Goal: Use online tool/utility: Utilize a website feature to perform a specific function

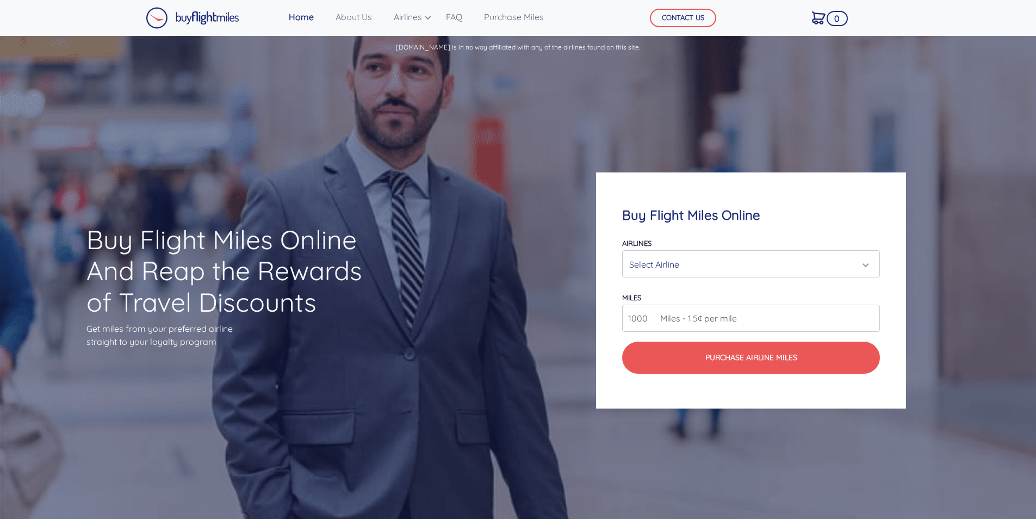
click at [869, 255] on div "Select Airline" at bounding box center [751, 264] width 244 height 21
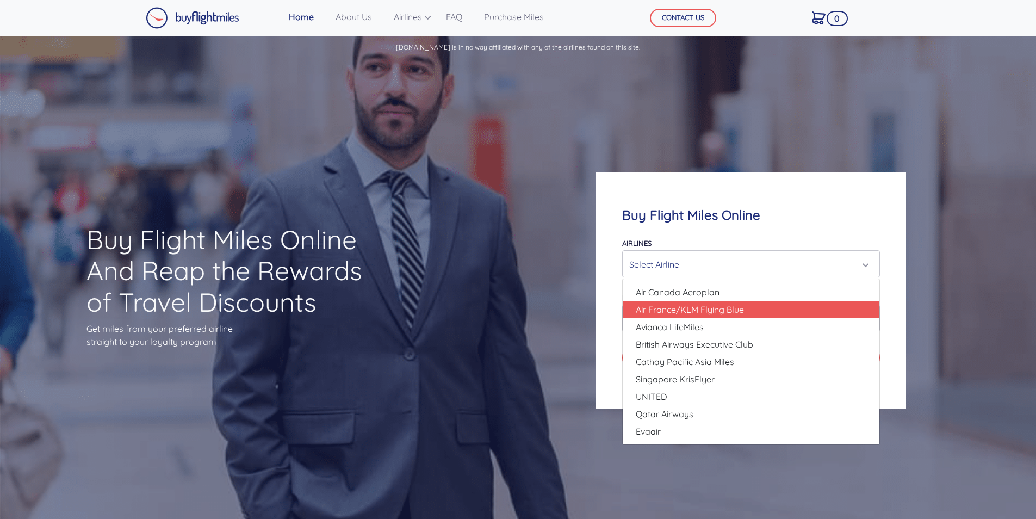
click at [778, 311] on link "Air France/KLM Flying Blue" at bounding box center [750, 309] width 257 height 17
select select "Air France/KLM Flying Blue"
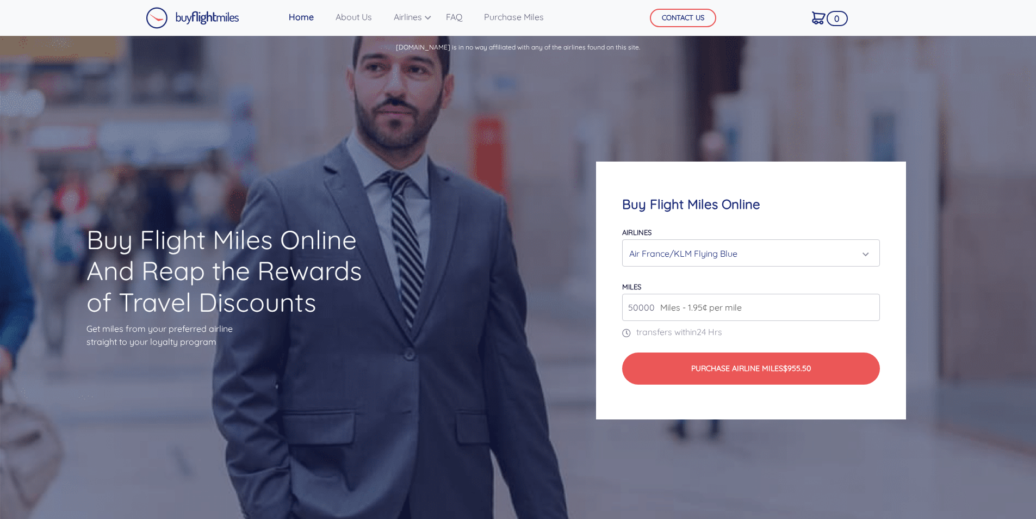
click at [871, 307] on input "50000" at bounding box center [751, 307] width 258 height 27
click at [871, 307] on input "51000" at bounding box center [751, 307] width 258 height 27
click at [871, 307] on input "52000" at bounding box center [751, 307] width 258 height 27
click at [871, 307] on input "53000" at bounding box center [751, 307] width 258 height 27
click at [871, 307] on input "54000" at bounding box center [751, 307] width 258 height 27
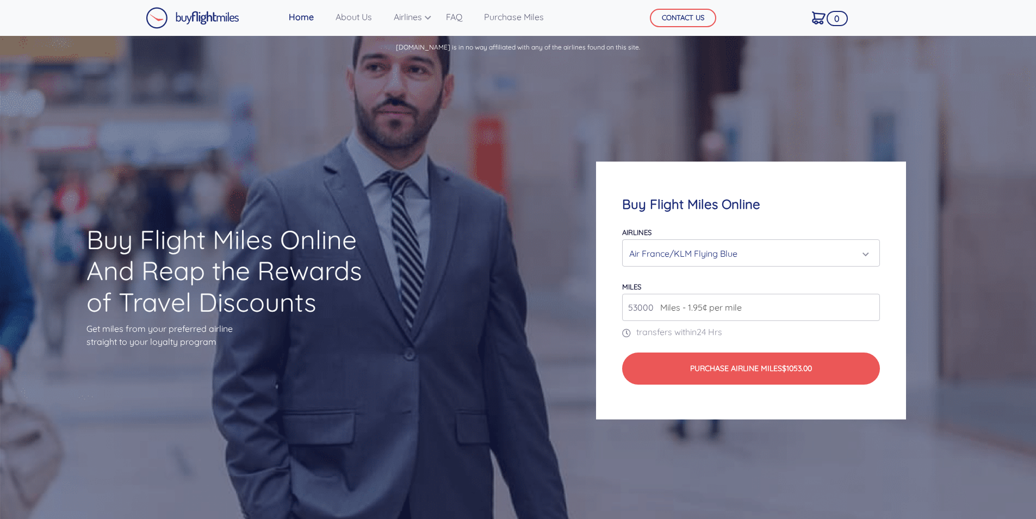
click at [868, 309] on input "53000" at bounding box center [751, 307] width 258 height 27
click at [868, 309] on input "52000" at bounding box center [751, 307] width 258 height 27
click at [868, 309] on input "51000" at bounding box center [751, 307] width 258 height 27
click at [868, 309] on input "50000" at bounding box center [751, 307] width 258 height 27
type input "49000"
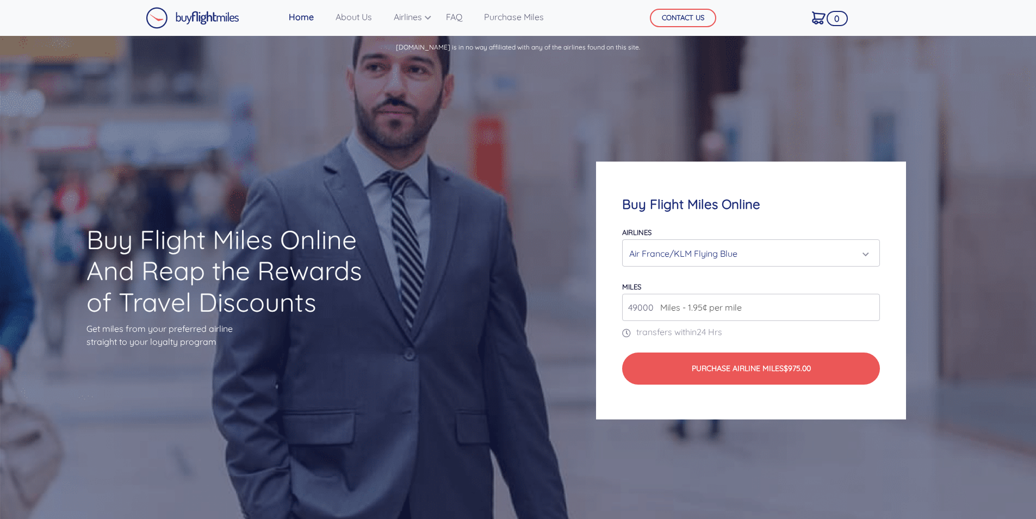
click at [868, 309] on input "49000" at bounding box center [751, 307] width 258 height 27
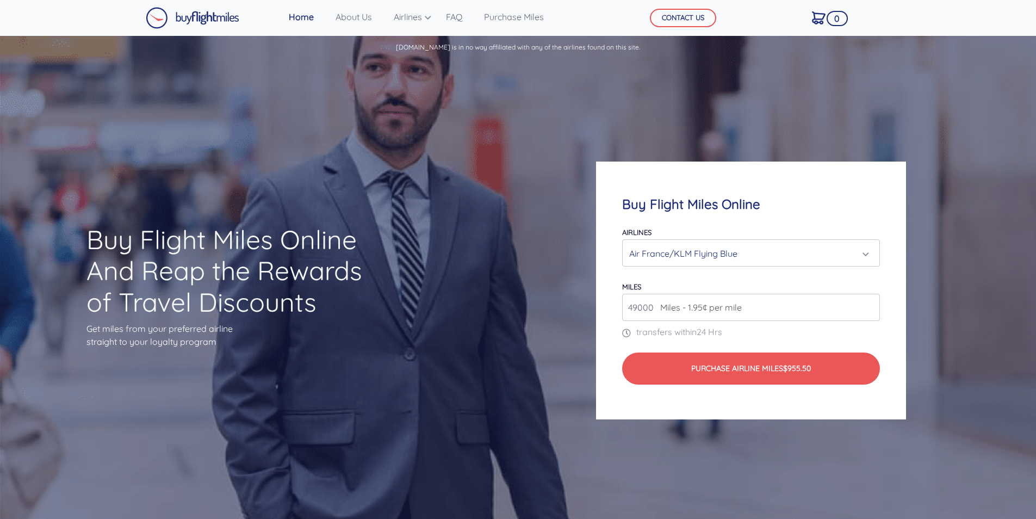
click at [828, 338] on p "transfers within 24 Hrs" at bounding box center [751, 331] width 258 height 13
